Goal: Task Accomplishment & Management: Use online tool/utility

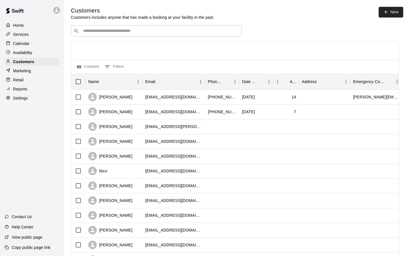
click at [125, 48] on div at bounding box center [234, 51] width 327 height 18
click at [120, 52] on div at bounding box center [234, 51] width 327 height 18
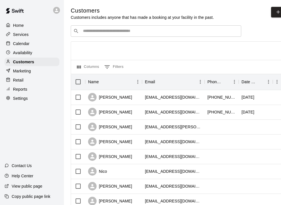
click at [36, 71] on div "Marketing" at bounding box center [32, 71] width 55 height 9
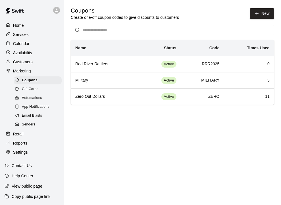
click at [42, 95] on span "Automations" at bounding box center [32, 98] width 20 height 6
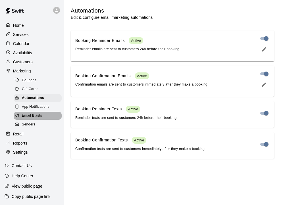
click at [45, 116] on div "Email Blasts" at bounding box center [38, 116] width 48 height 8
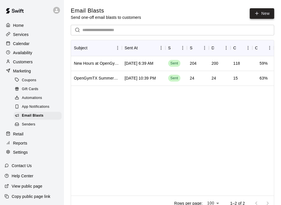
click at [252, 13] on link "New" at bounding box center [262, 13] width 24 height 11
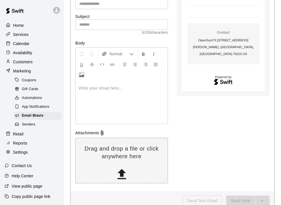
scroll to position [71, 0]
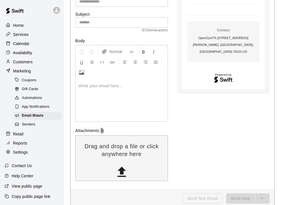
click at [95, 93] on div at bounding box center [122, 100] width 92 height 43
click at [81, 70] on icon "Upload Image" at bounding box center [81, 72] width 5 height 5
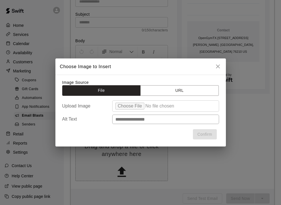
click at [126, 106] on input "file" at bounding box center [165, 105] width 107 height 11
click at [219, 62] on button "close" at bounding box center [218, 66] width 11 height 11
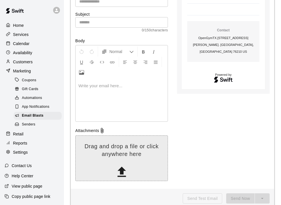
click at [128, 147] on p "Drag and drop a file or click anywhere here" at bounding box center [122, 149] width 92 height 15
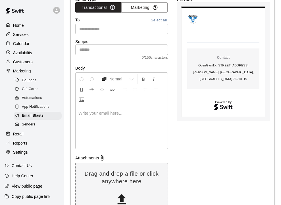
scroll to position [0, 0]
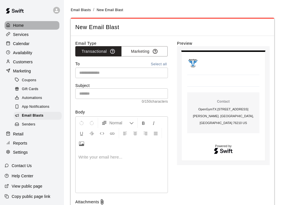
click at [36, 26] on div "Home" at bounding box center [32, 25] width 55 height 9
